Goal: Information Seeking & Learning: Check status

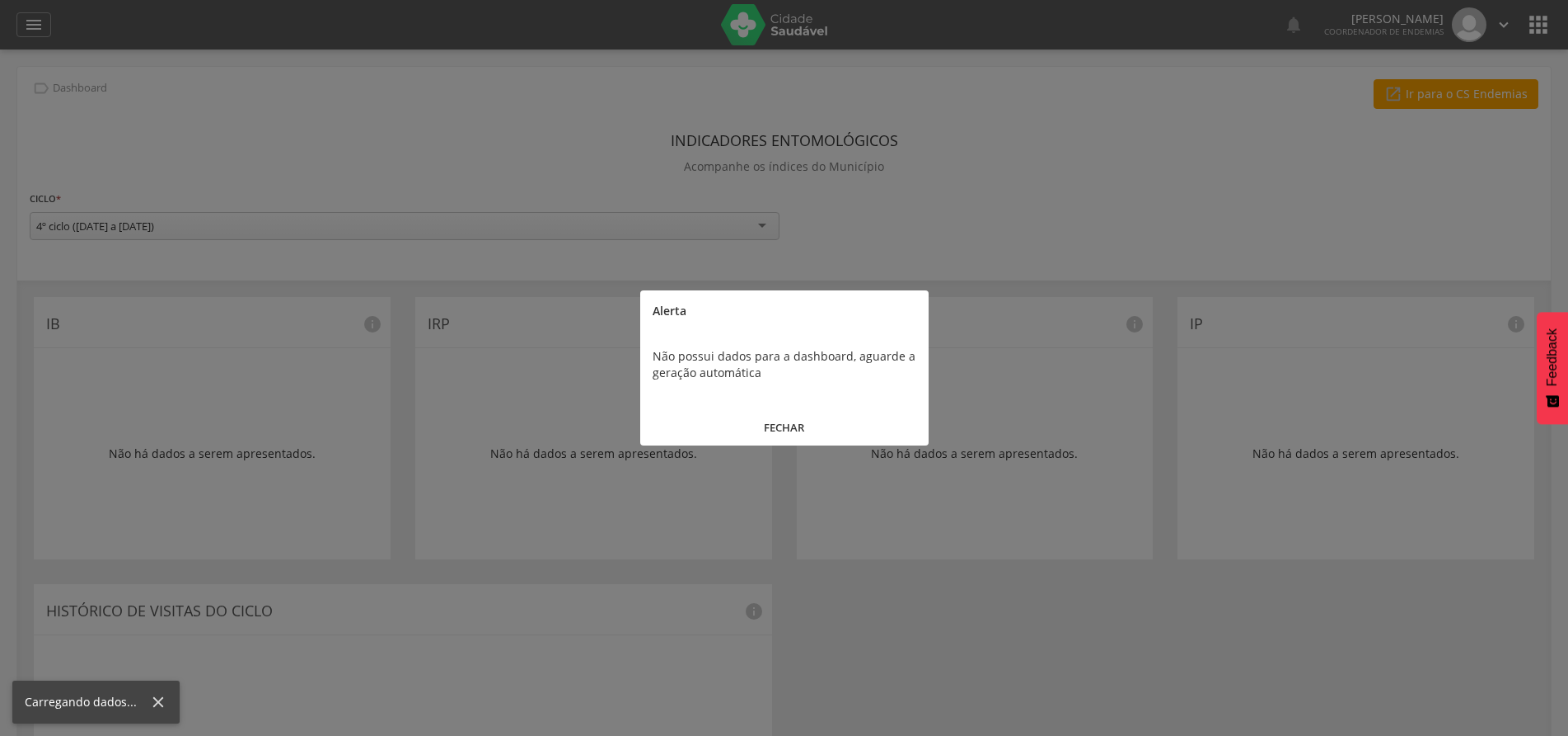
click at [787, 423] on button "FECHAR" at bounding box center [784, 427] width 288 height 35
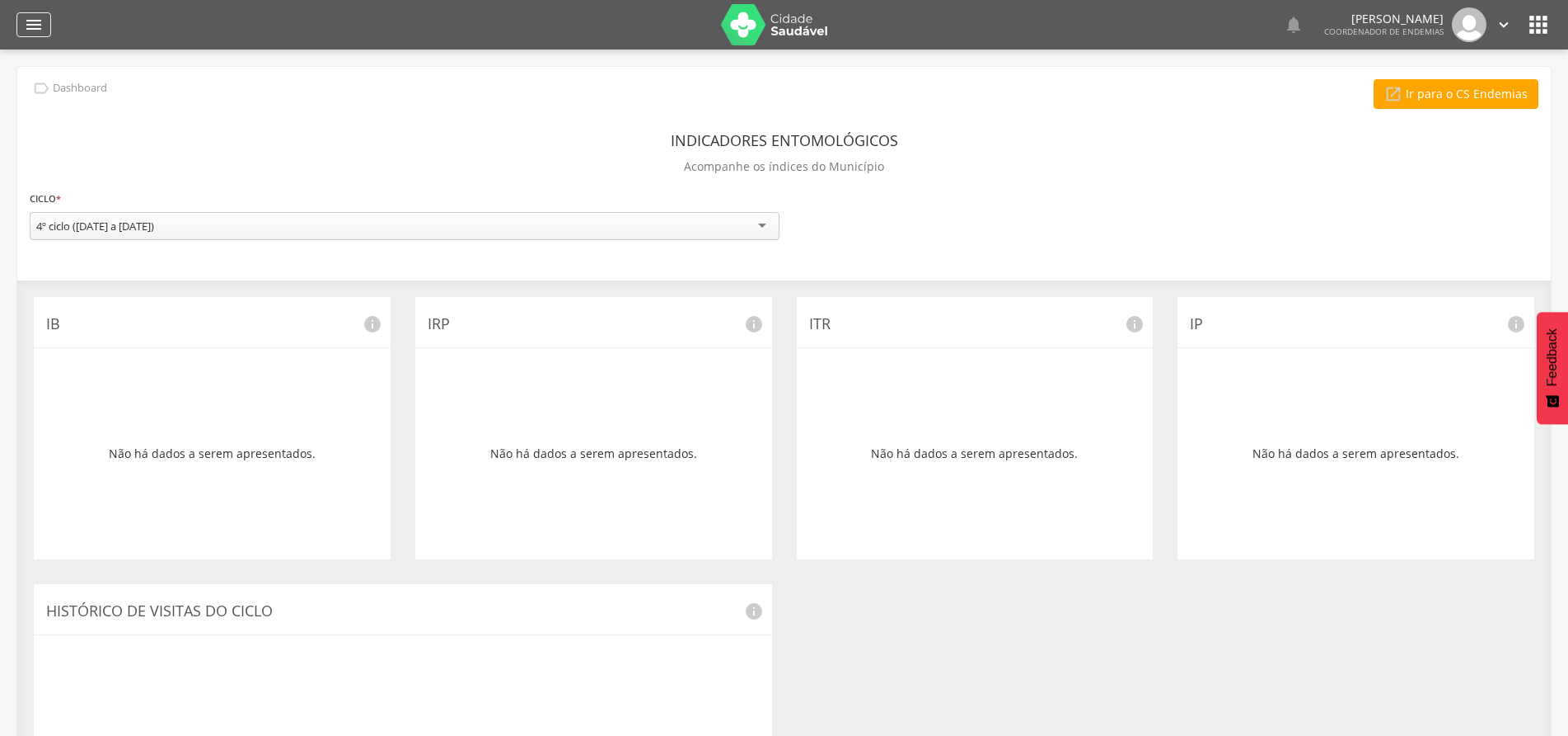
click at [37, 20] on icon "" at bounding box center [34, 24] width 20 height 20
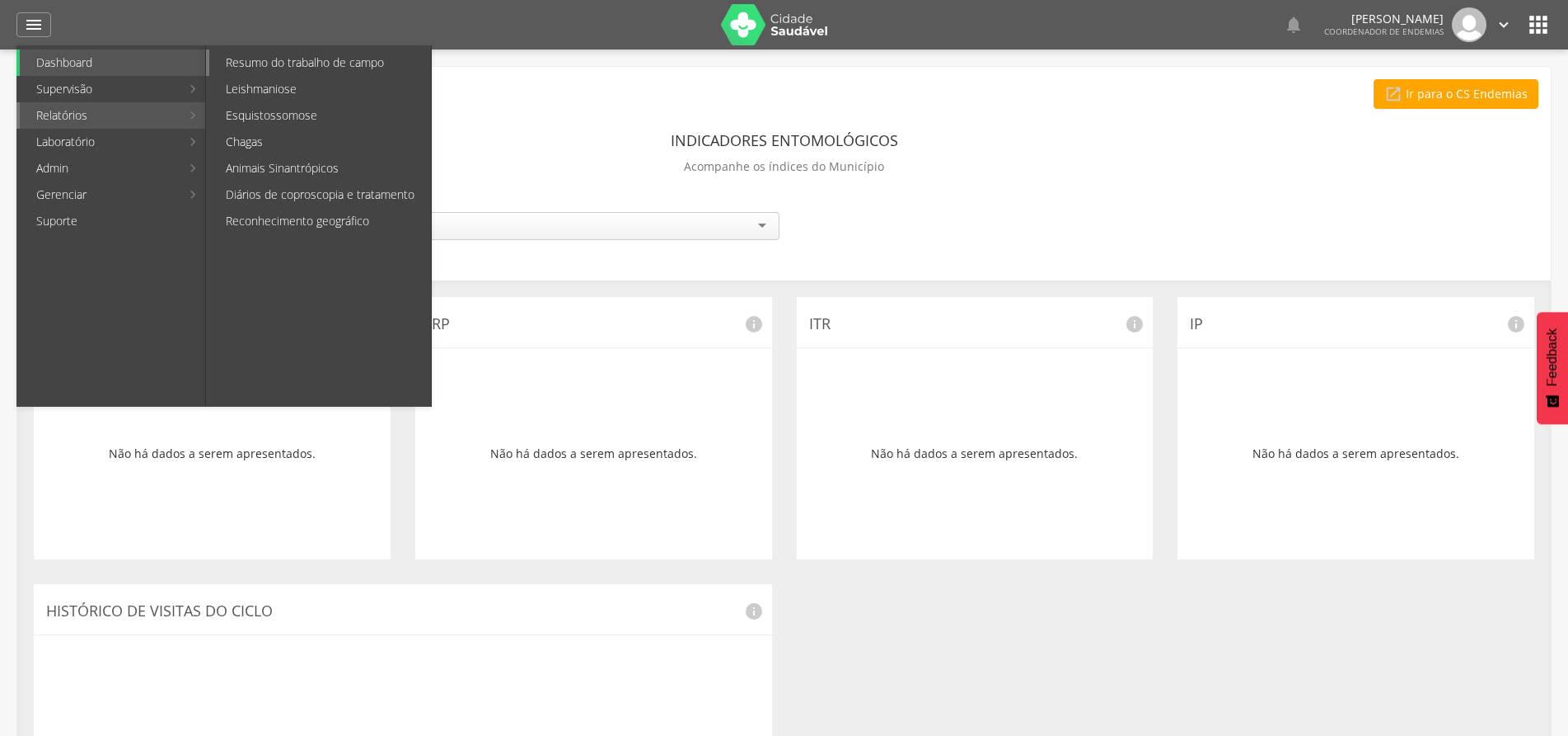
click at [287, 68] on link "Resumo do trabalho de campo" at bounding box center [321, 62] width 222 height 26
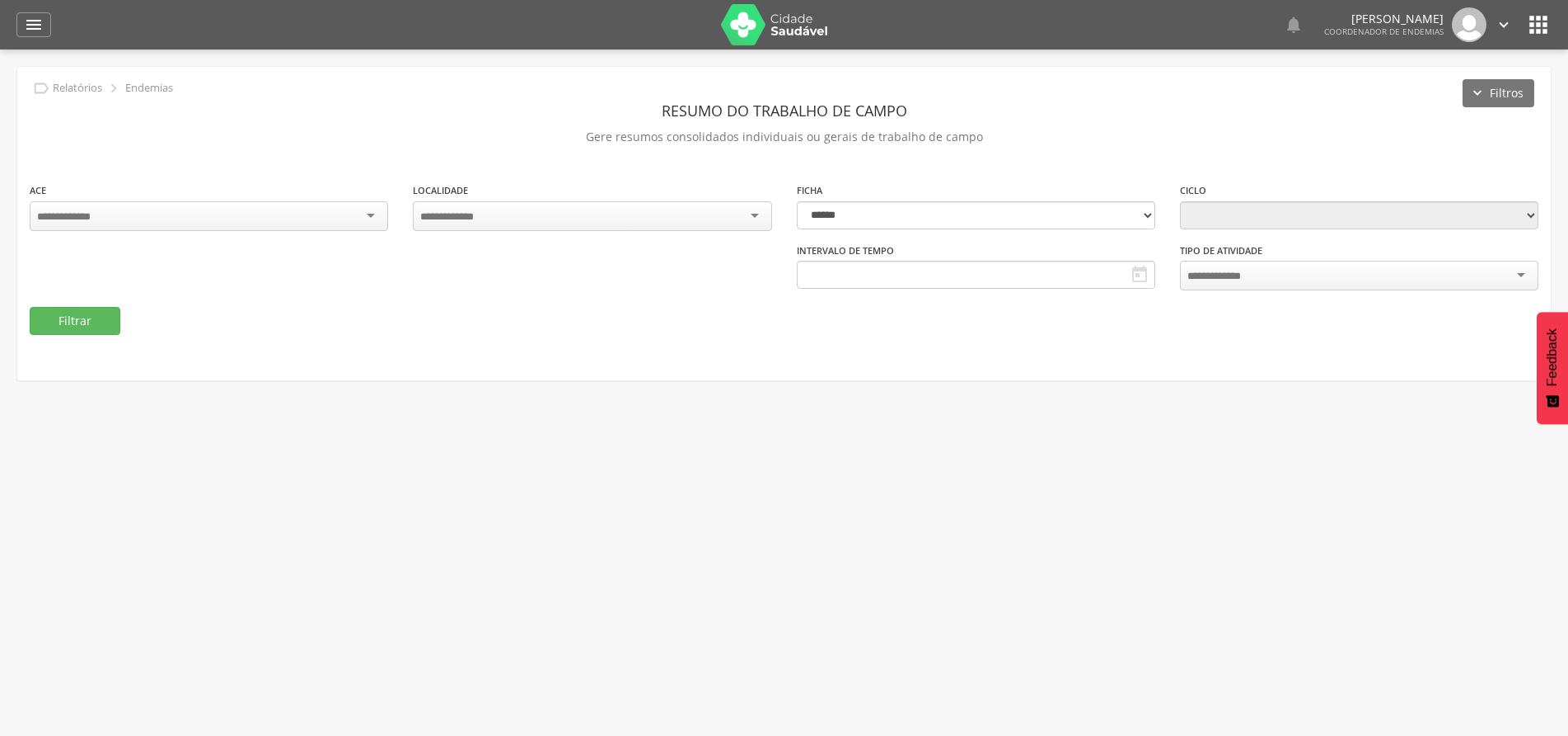
type input "**********"
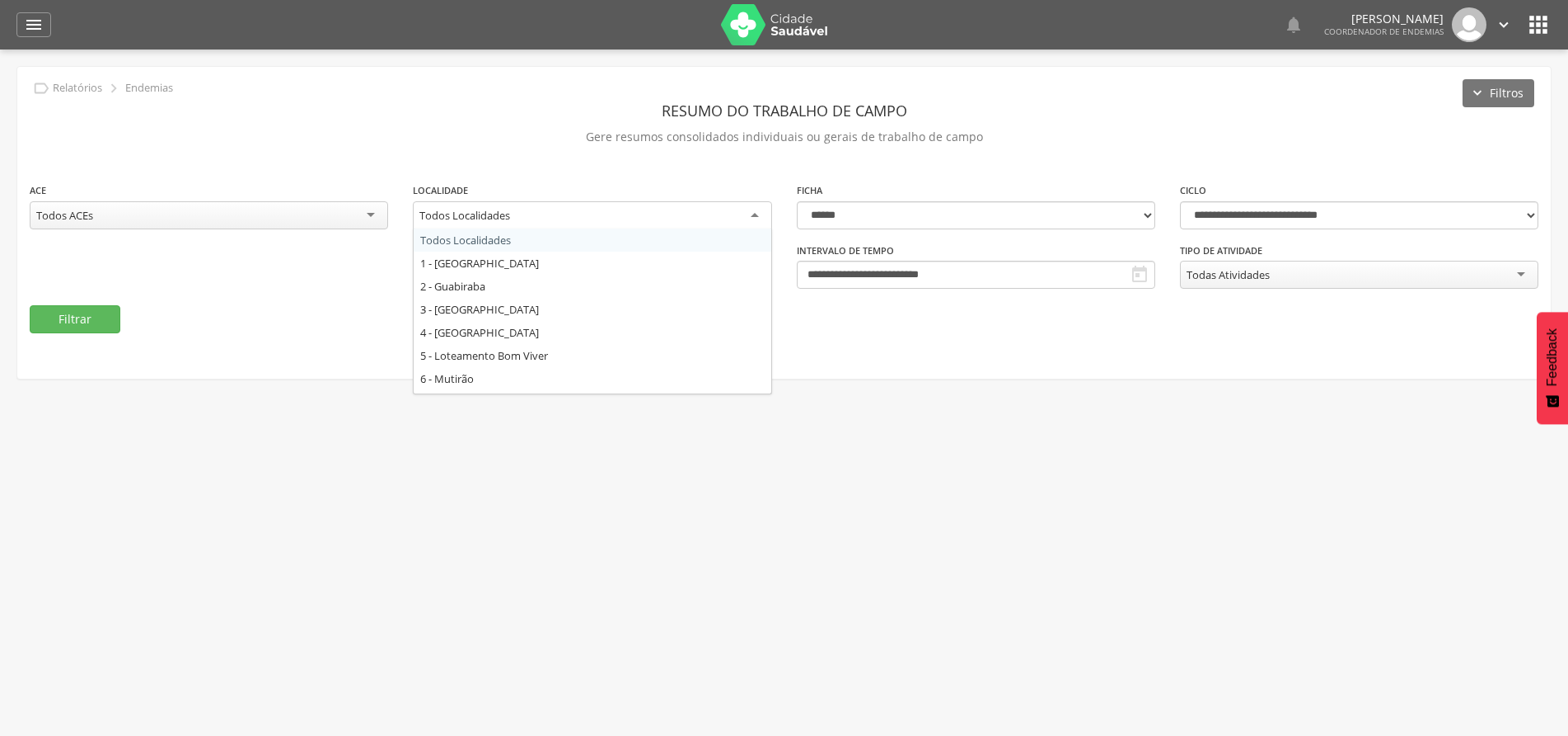
click at [754, 211] on div "Todos Localidades" at bounding box center [592, 216] width 359 height 30
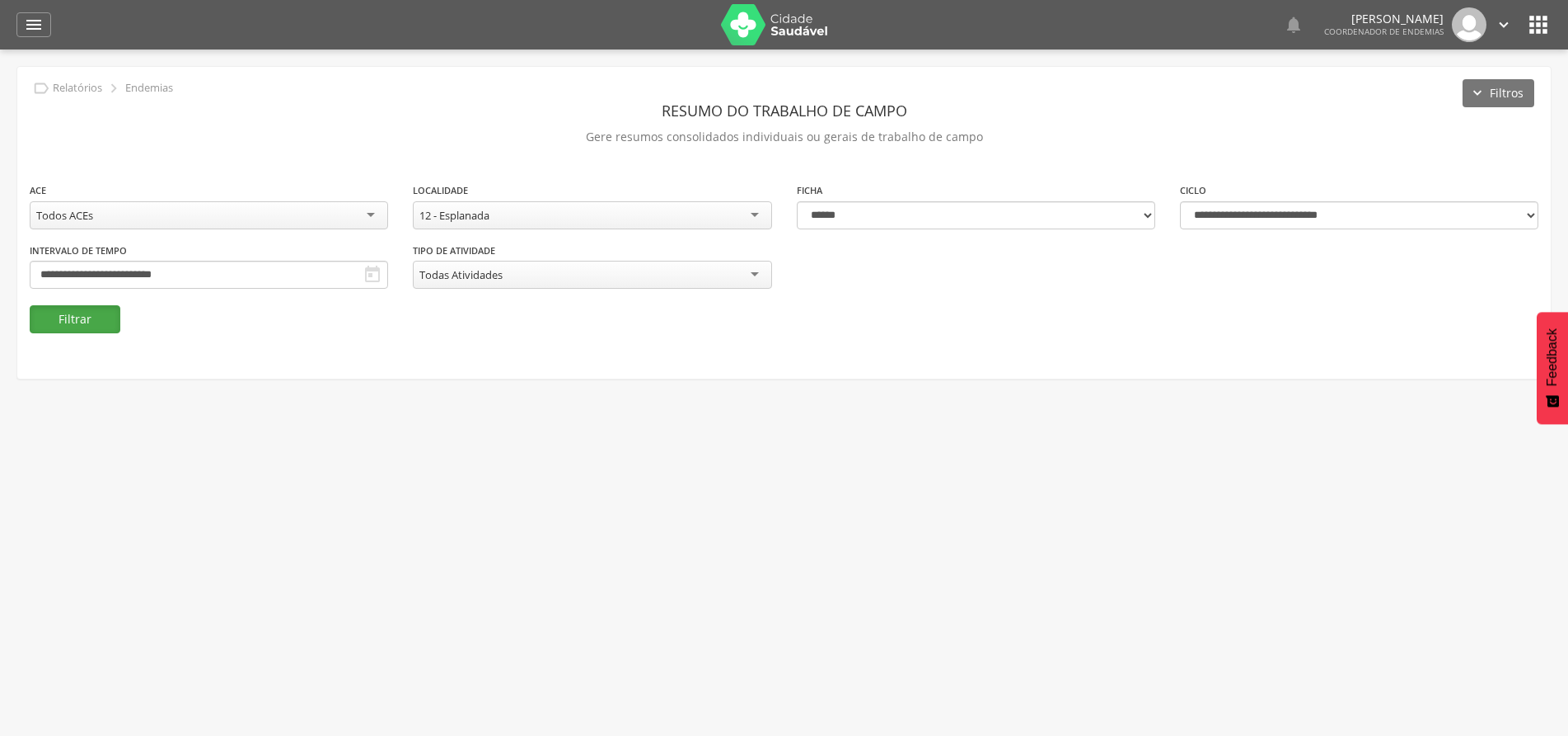
click at [62, 312] on button "Filtrar" at bounding box center [75, 319] width 90 height 28
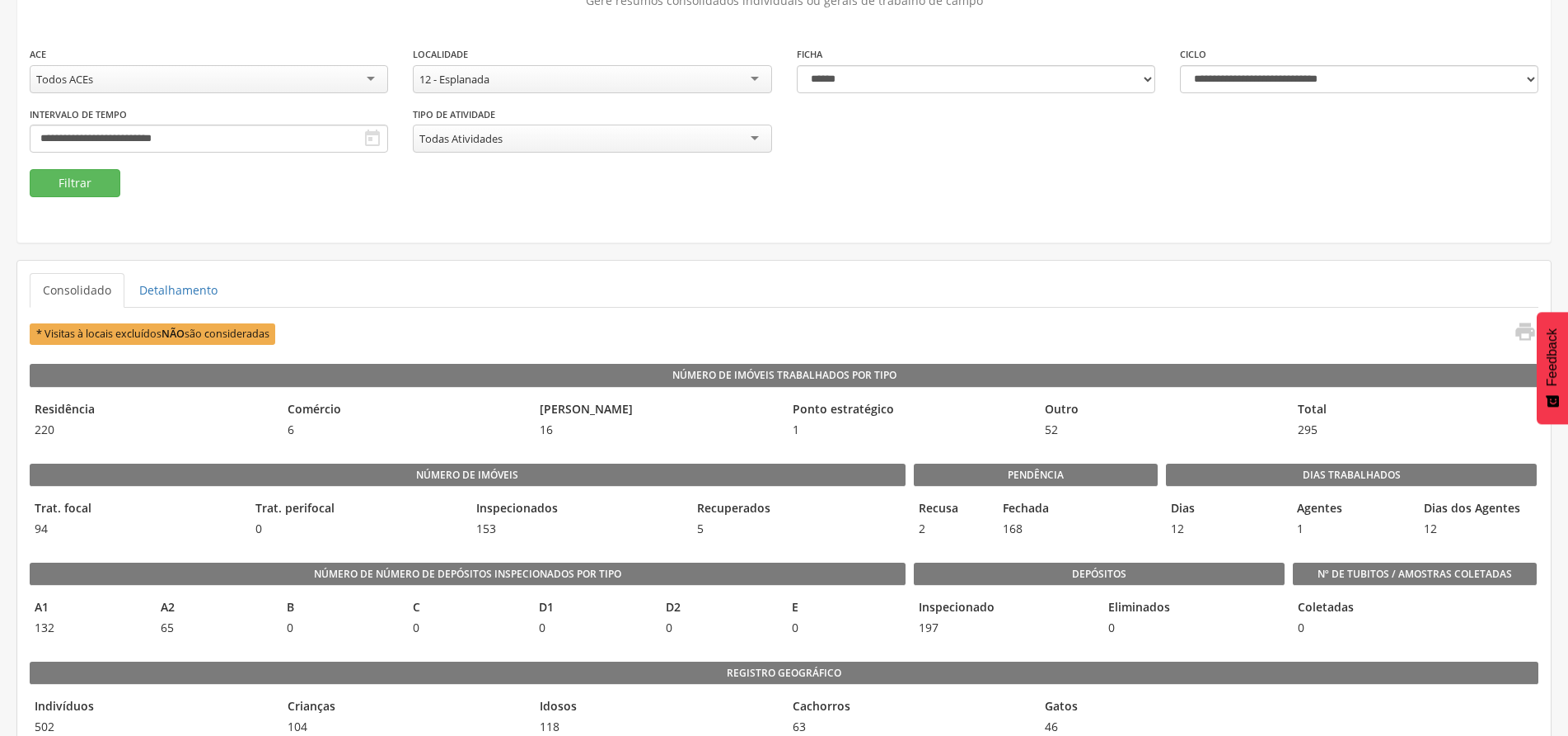
scroll to position [82, 0]
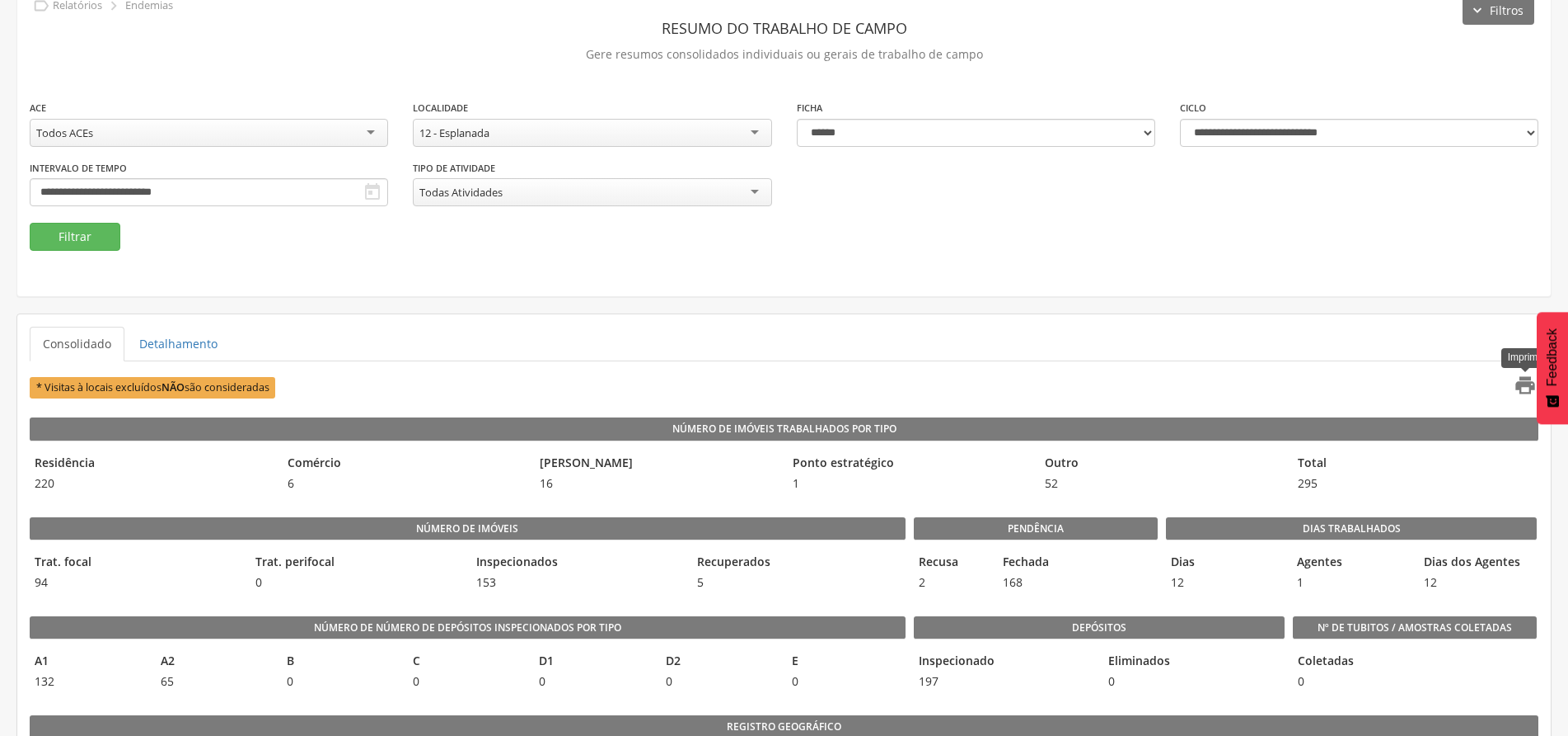
click at [1531, 382] on icon "" at bounding box center [1525, 384] width 23 height 23
click at [756, 132] on div "12 - Esplanada" at bounding box center [592, 132] width 359 height 28
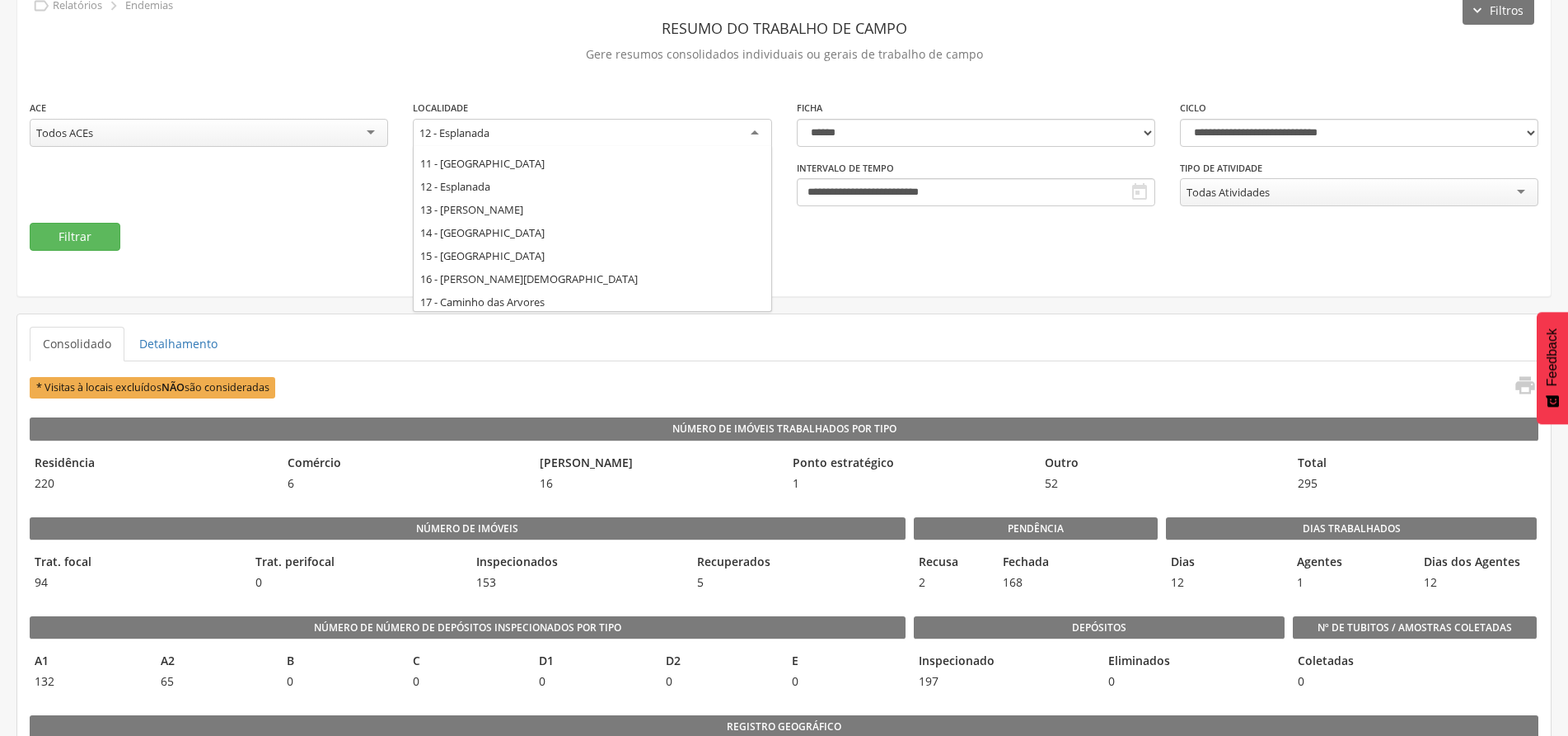
scroll to position [247, 0]
click at [695, 141] on div "11 - Vila Nair" at bounding box center [592, 133] width 359 height 30
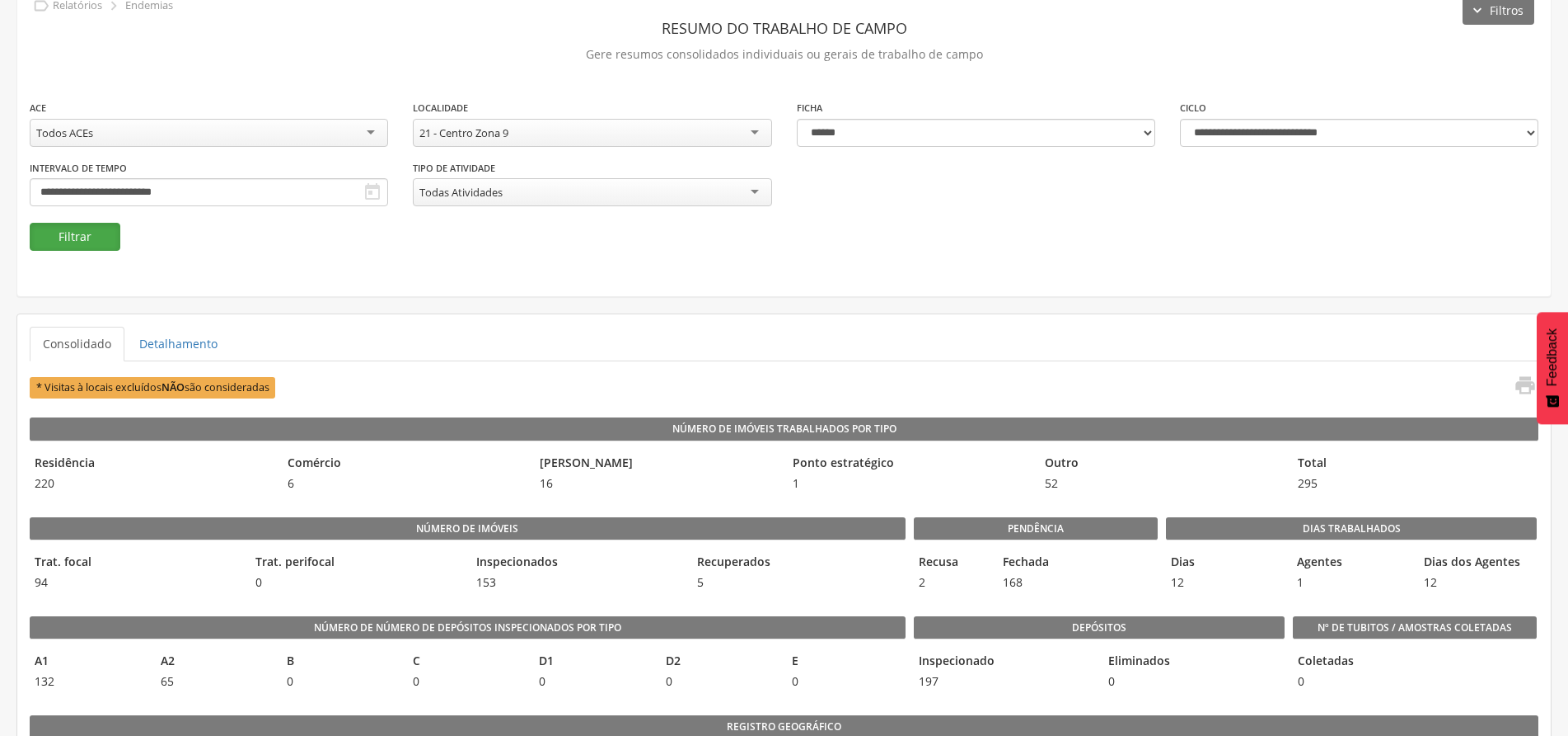
click at [117, 237] on button "Filtrar" at bounding box center [75, 237] width 90 height 28
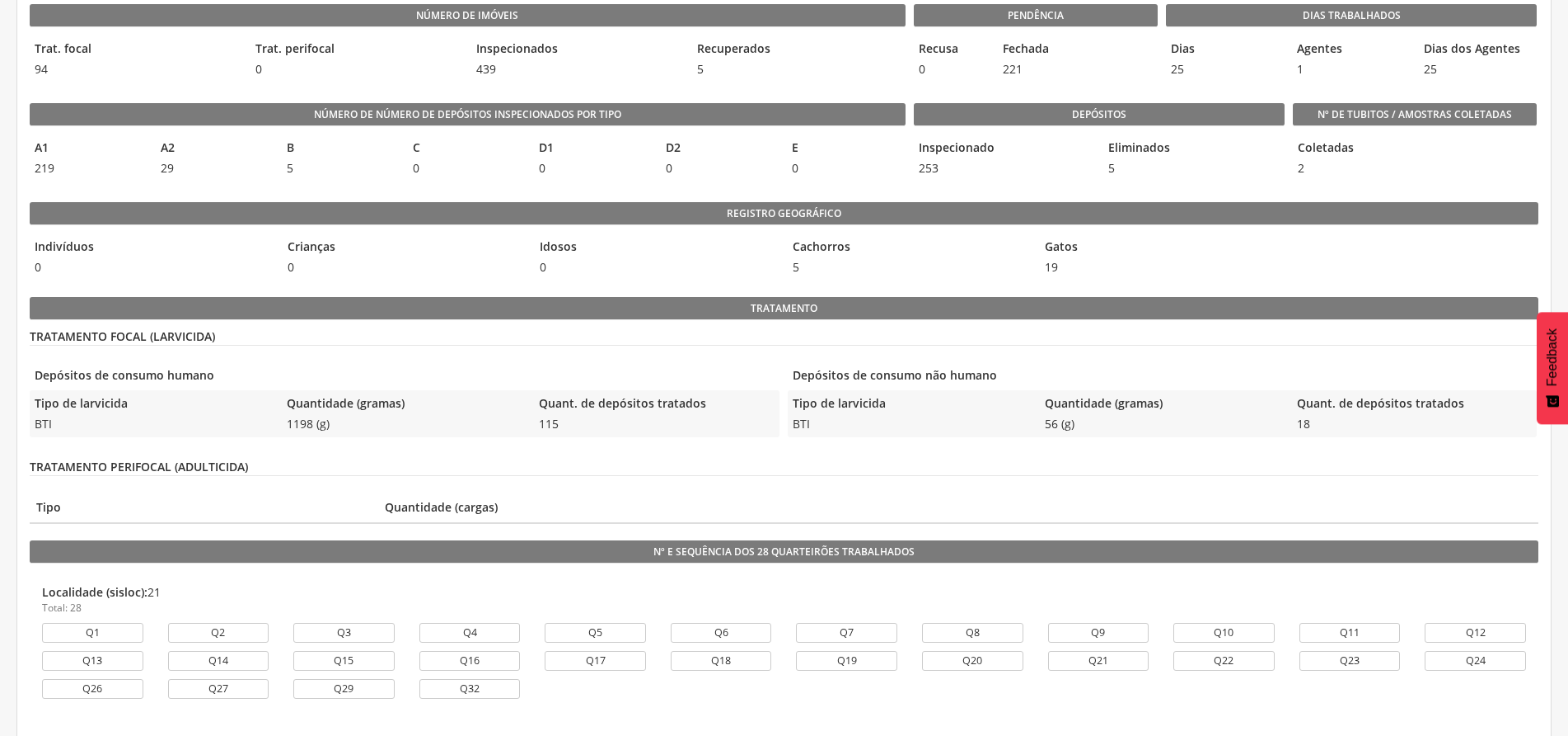
scroll to position [494, 0]
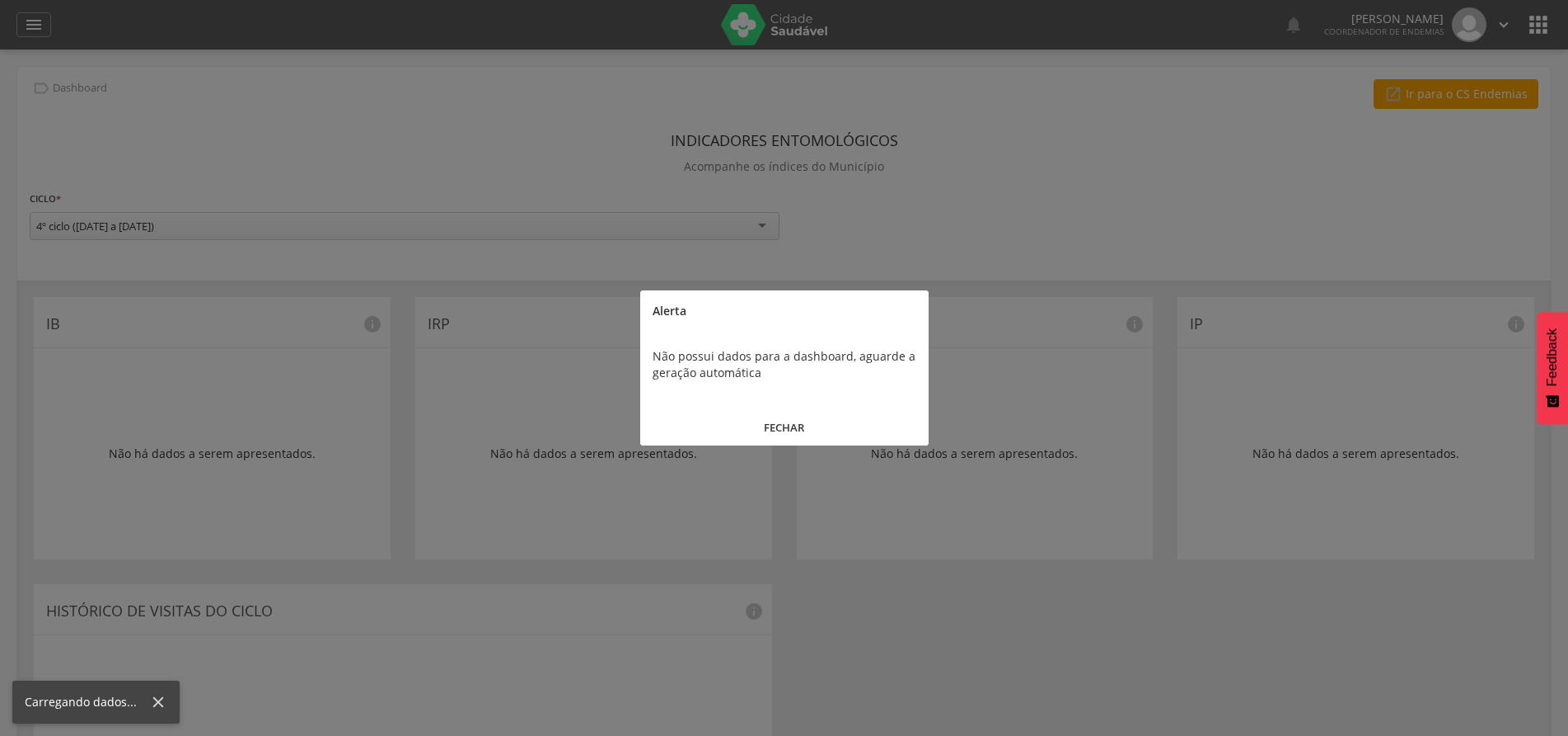
click at [792, 424] on button "FECHAR" at bounding box center [784, 427] width 288 height 35
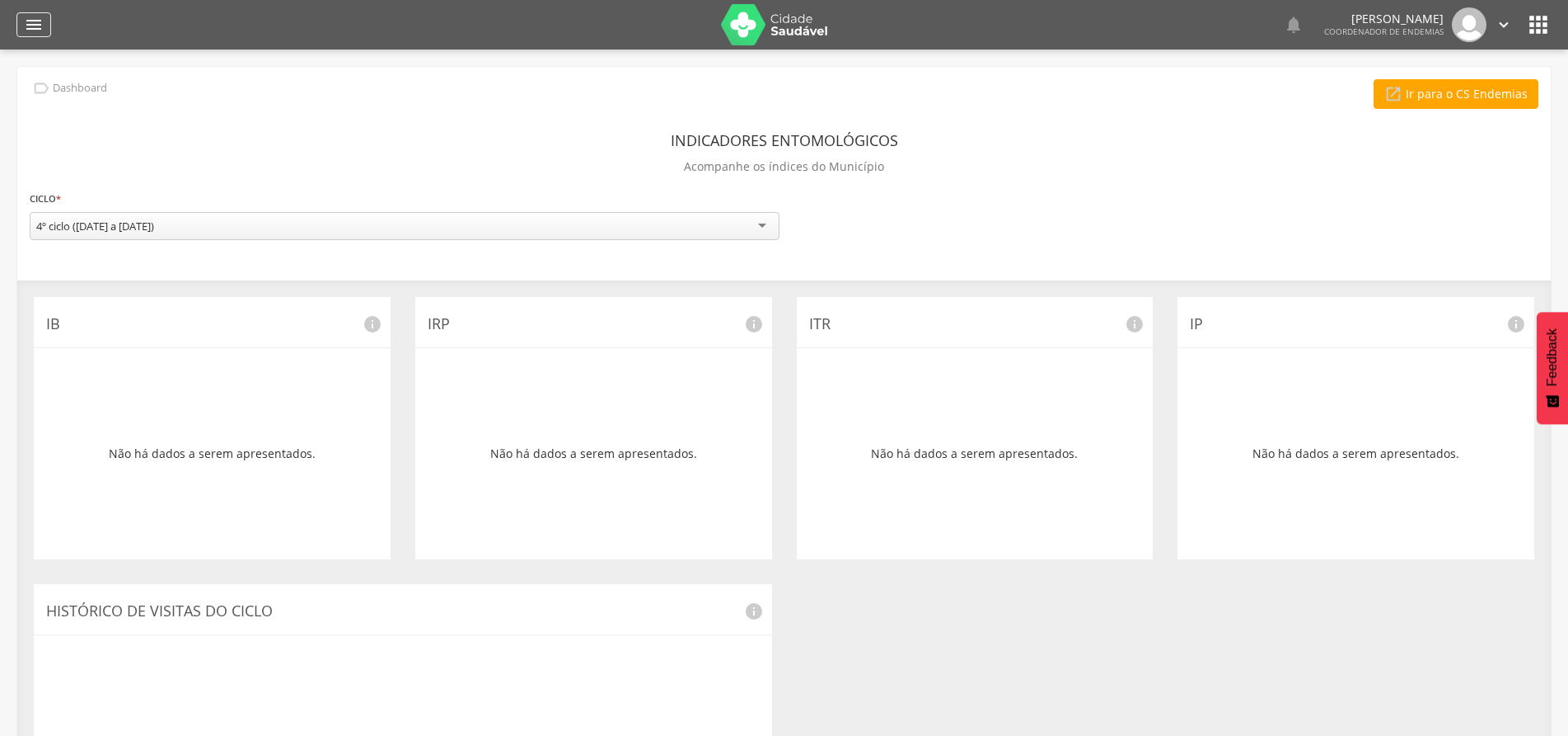
click at [42, 27] on icon "" at bounding box center [34, 24] width 20 height 20
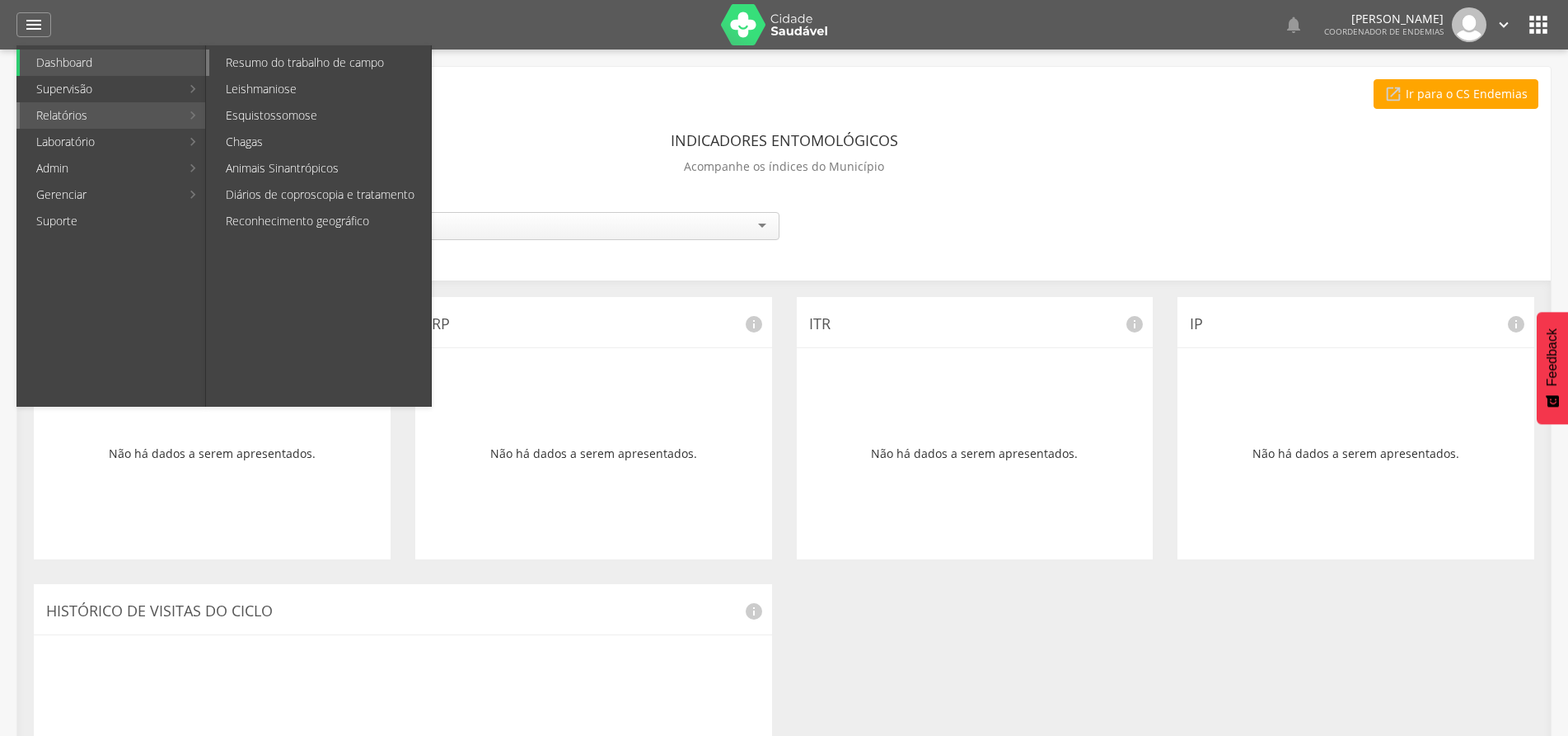
click at [268, 55] on link "Resumo do trabalho de campo" at bounding box center [321, 62] width 222 height 26
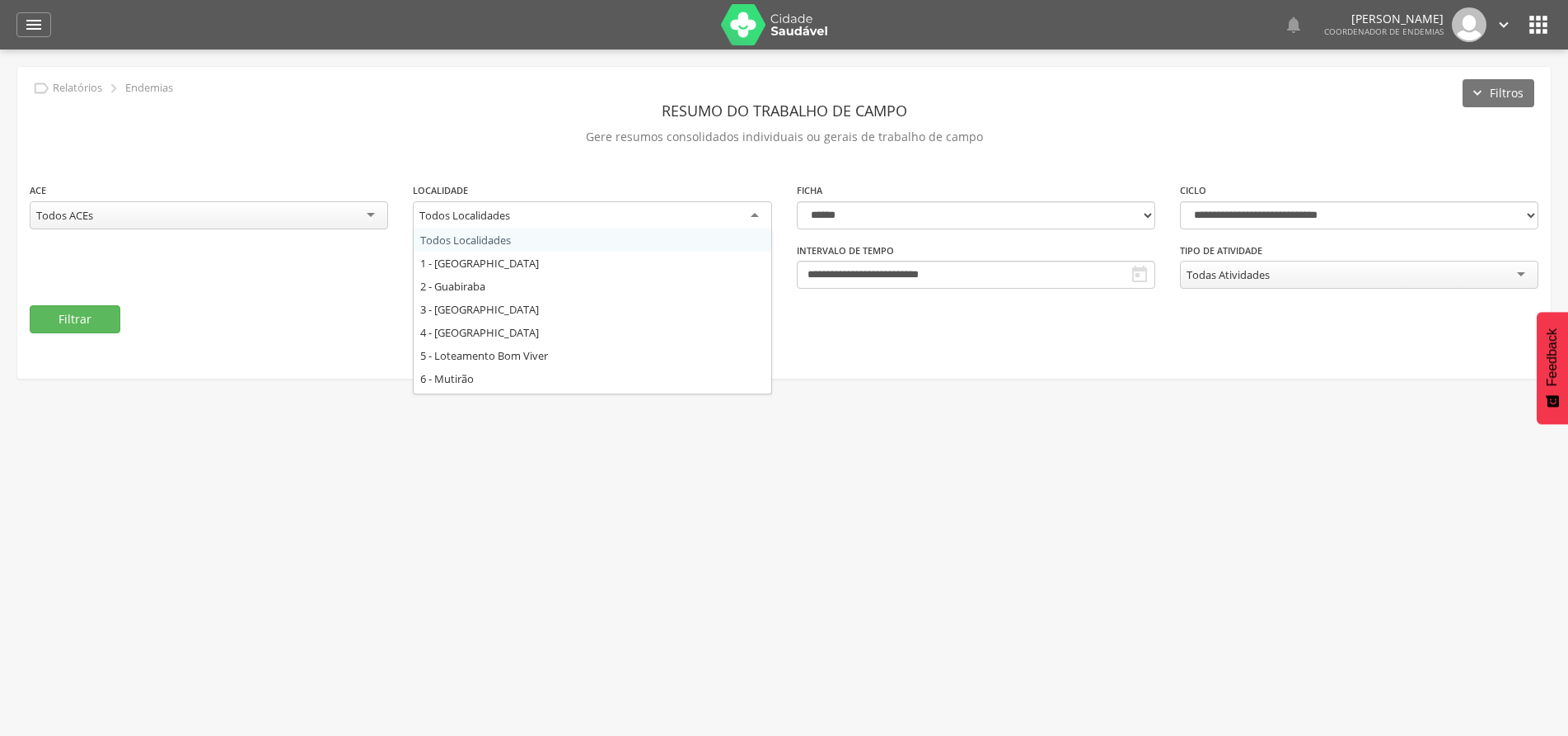
click at [750, 215] on div "Todos Localidades" at bounding box center [592, 216] width 359 height 30
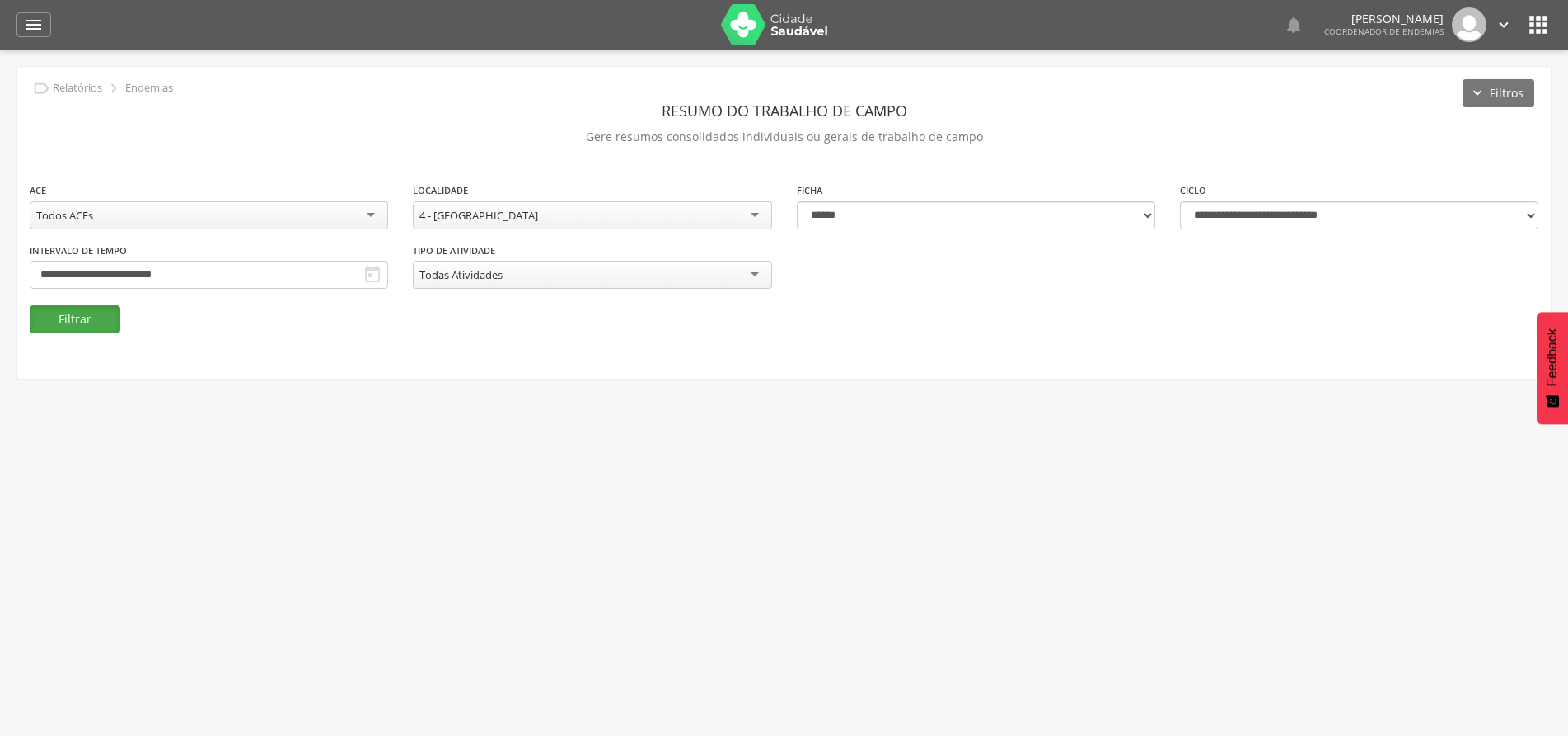
click at [77, 317] on button "Filtrar" at bounding box center [75, 319] width 90 height 28
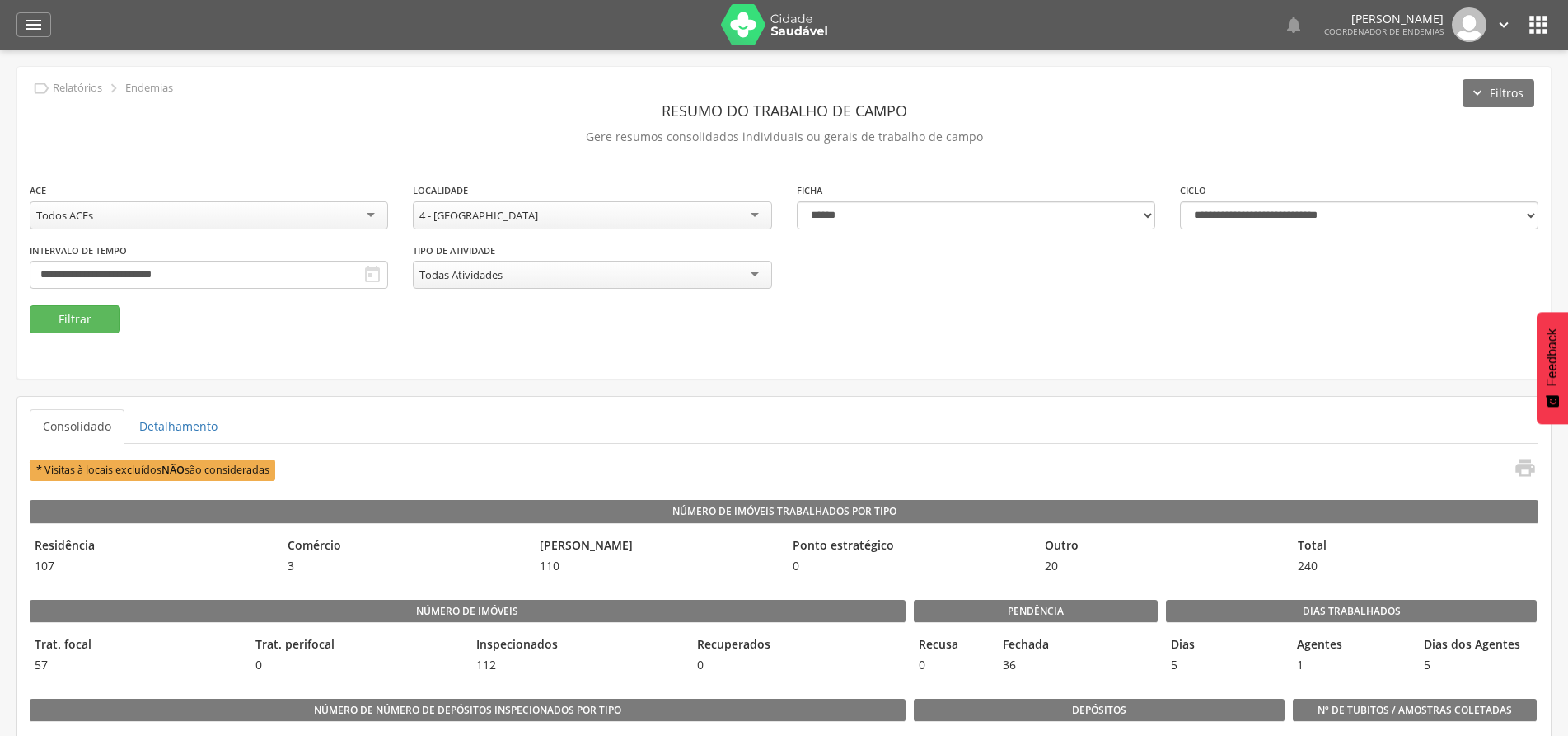
click at [752, 211] on div "4 - Campo de Avião" at bounding box center [592, 215] width 359 height 28
click at [71, 313] on button "Filtrar" at bounding box center [75, 319] width 90 height 28
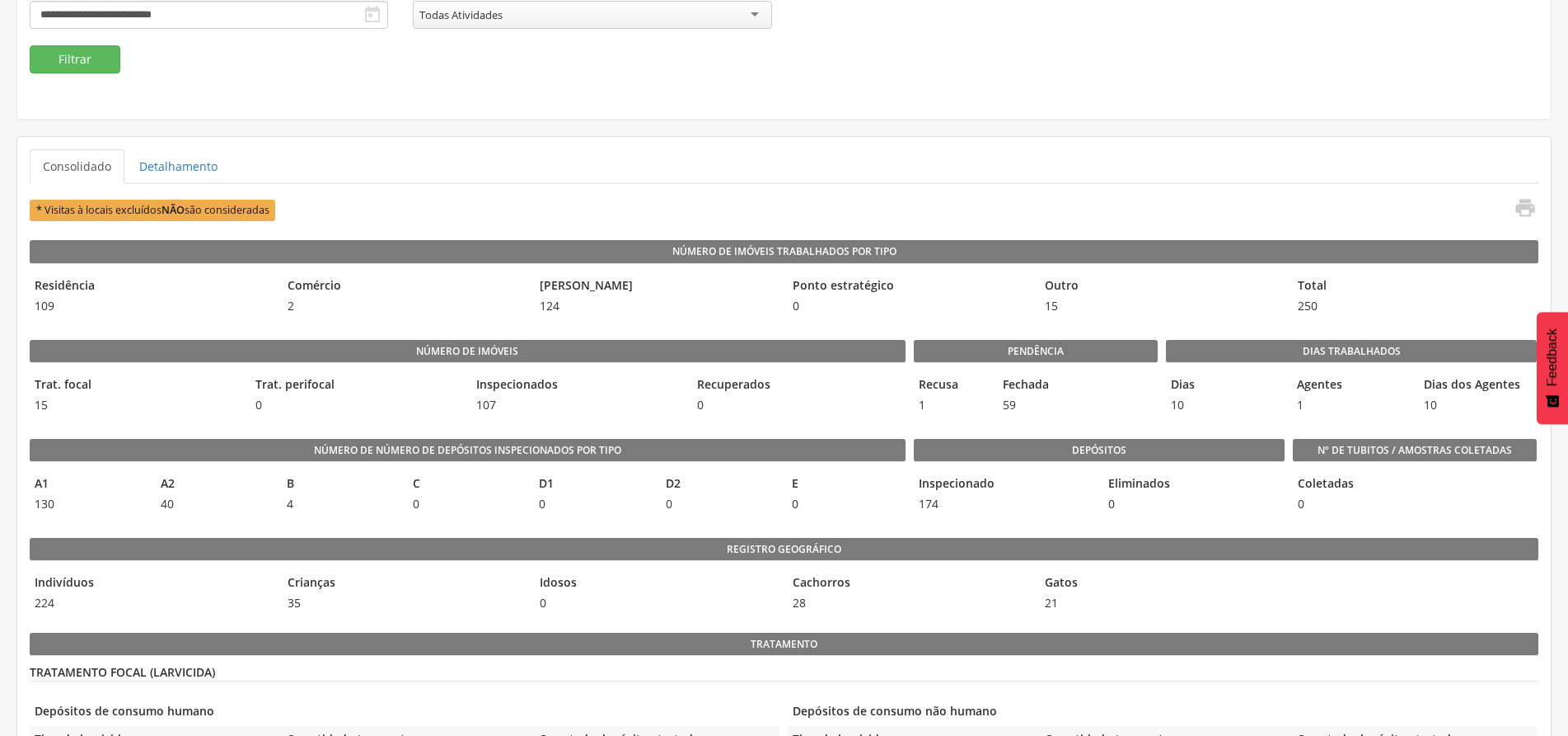
scroll to position [247, 0]
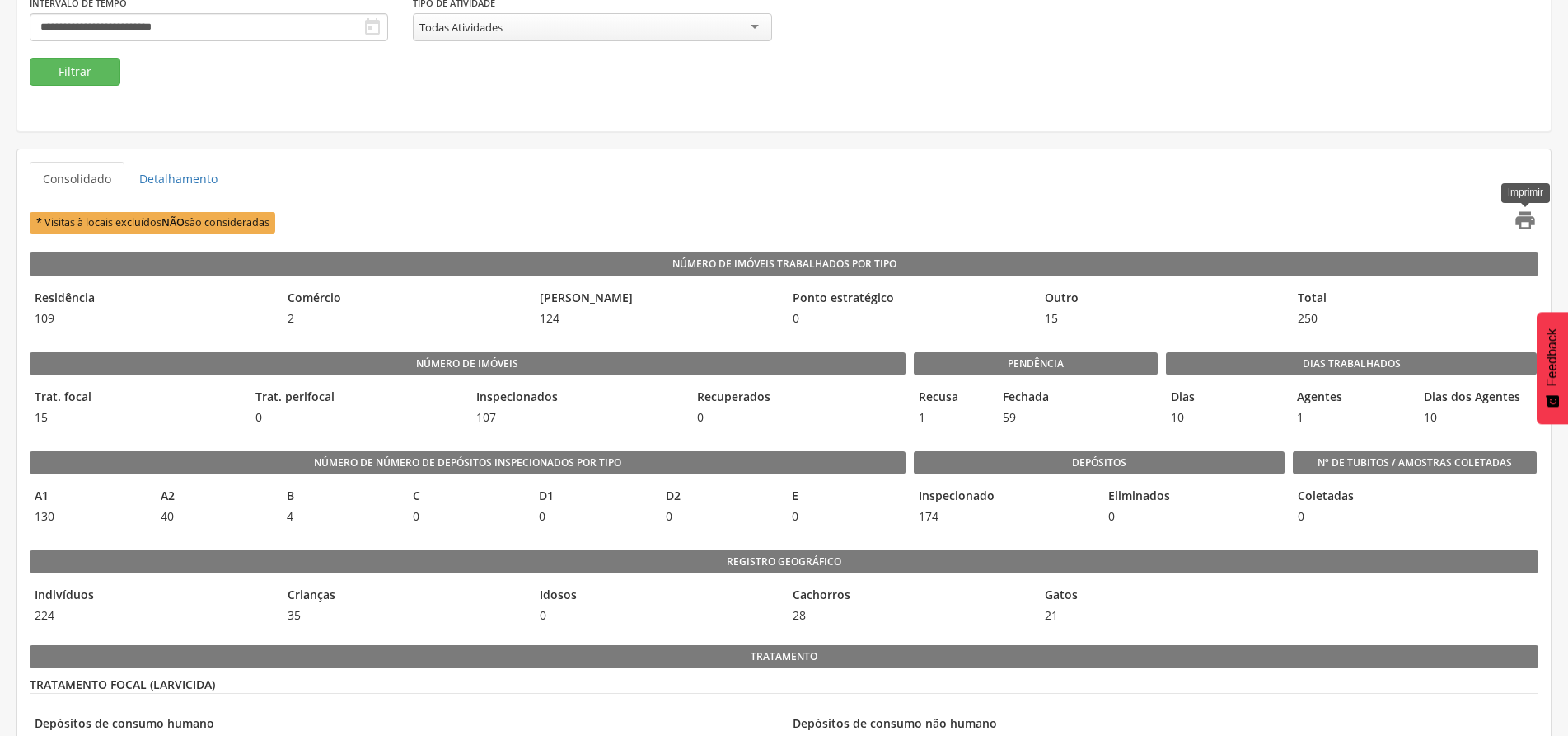
click at [1520, 223] on icon "" at bounding box center [1525, 220] width 23 height 23
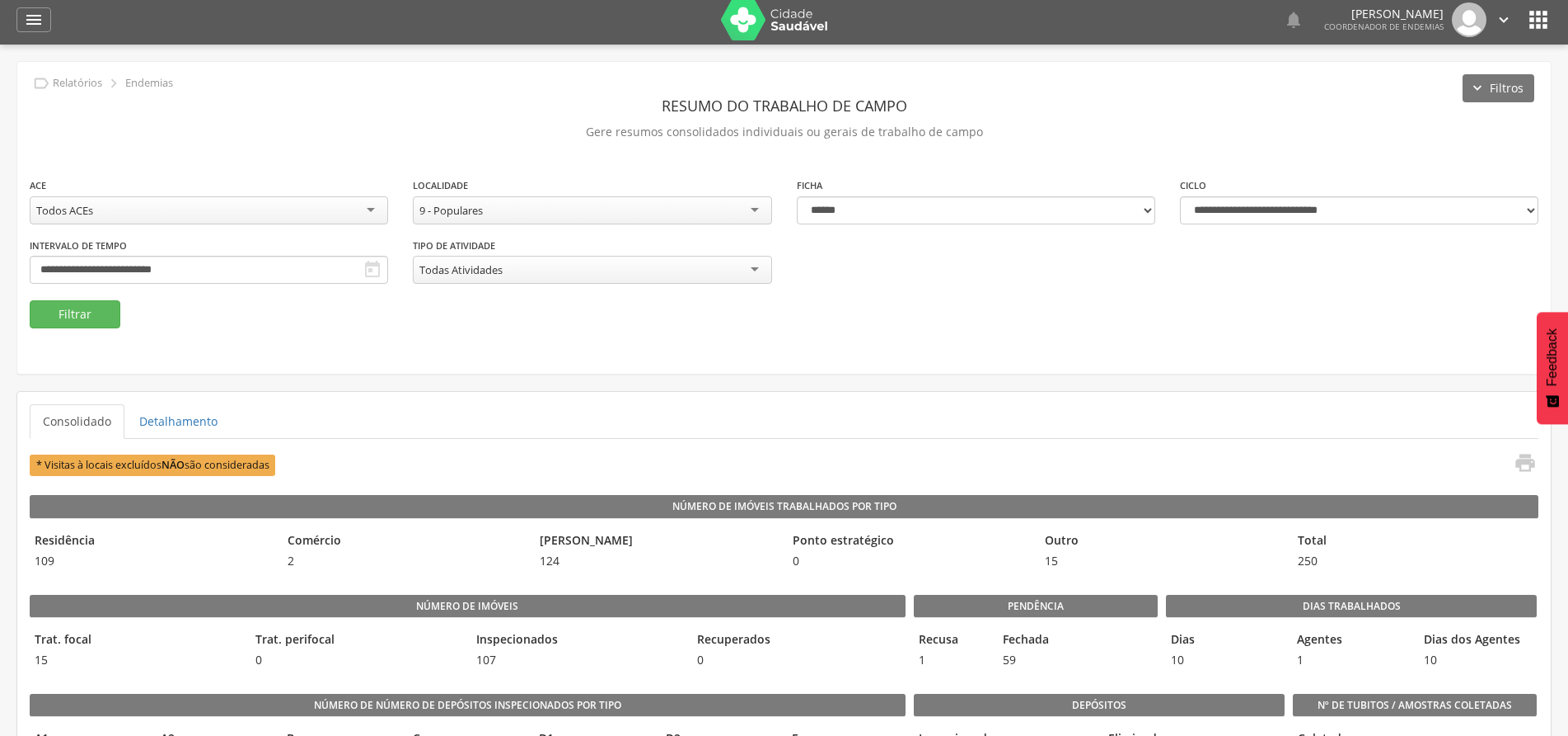
scroll to position [0, 0]
